Goal: Information Seeking & Learning: Understand process/instructions

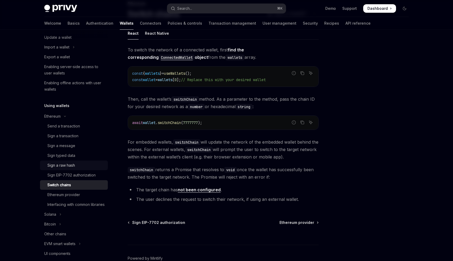
scroll to position [121, 0]
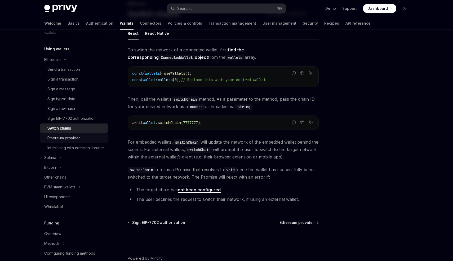
click at [58, 142] on link "Ethereum provider" at bounding box center [74, 138] width 68 height 10
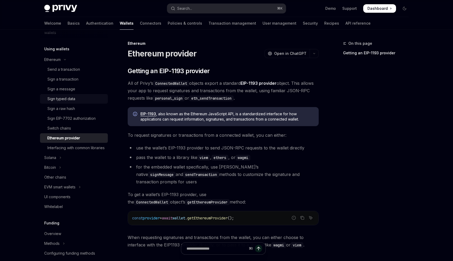
click at [75, 100] on div "Sign typed data" at bounding box center [61, 99] width 28 height 6
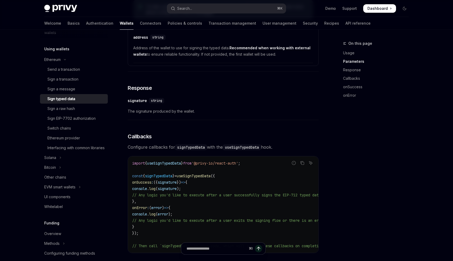
scroll to position [341, 0]
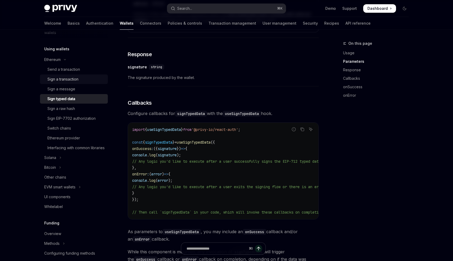
click at [65, 80] on div "Sign a transaction" at bounding box center [62, 79] width 31 height 6
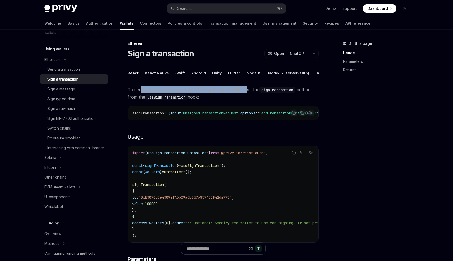
drag, startPoint x: 141, startPoint y: 87, endPoint x: 246, endPoint y: 87, distance: 104.7
click at [246, 87] on span "To send a transaction from a wallet using the React SDK, use the signTransactio…" at bounding box center [223, 93] width 191 height 15
click at [249, 94] on span "To send a transaction from a wallet using the React SDK, use the signTransactio…" at bounding box center [223, 93] width 191 height 15
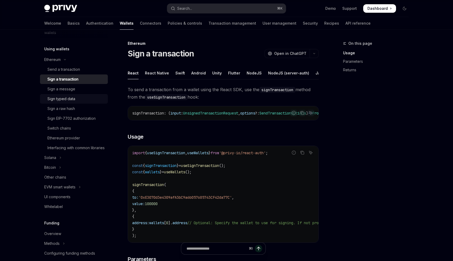
click at [71, 103] on link "Sign typed data" at bounding box center [74, 99] width 68 height 10
type textarea "*"
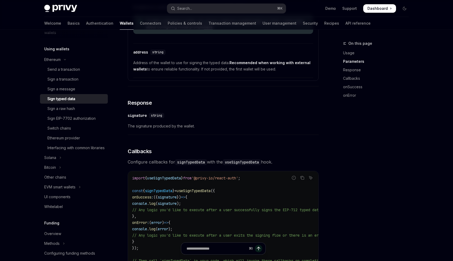
scroll to position [533, 0]
